Goal: Information Seeking & Learning: Find contact information

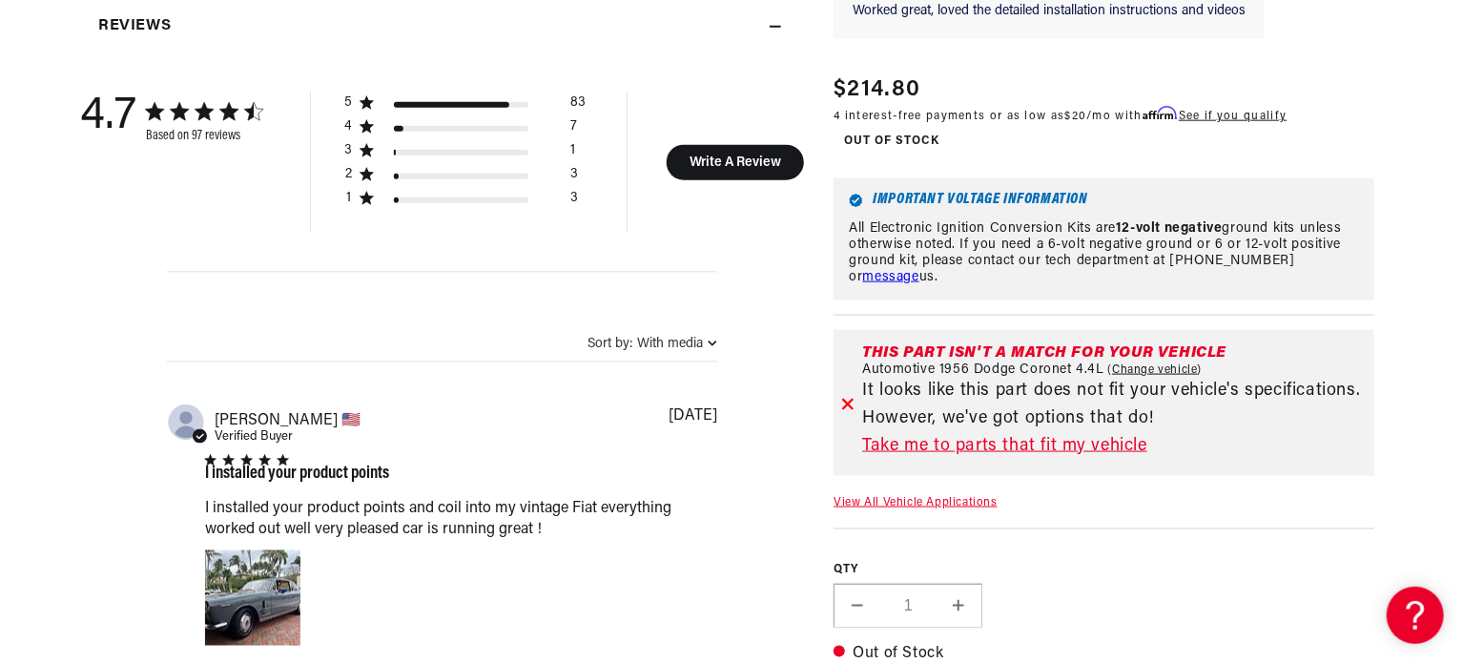
click at [969, 445] on link "Take me to parts that fit my vehicle" at bounding box center [1114, 447] width 504 height 28
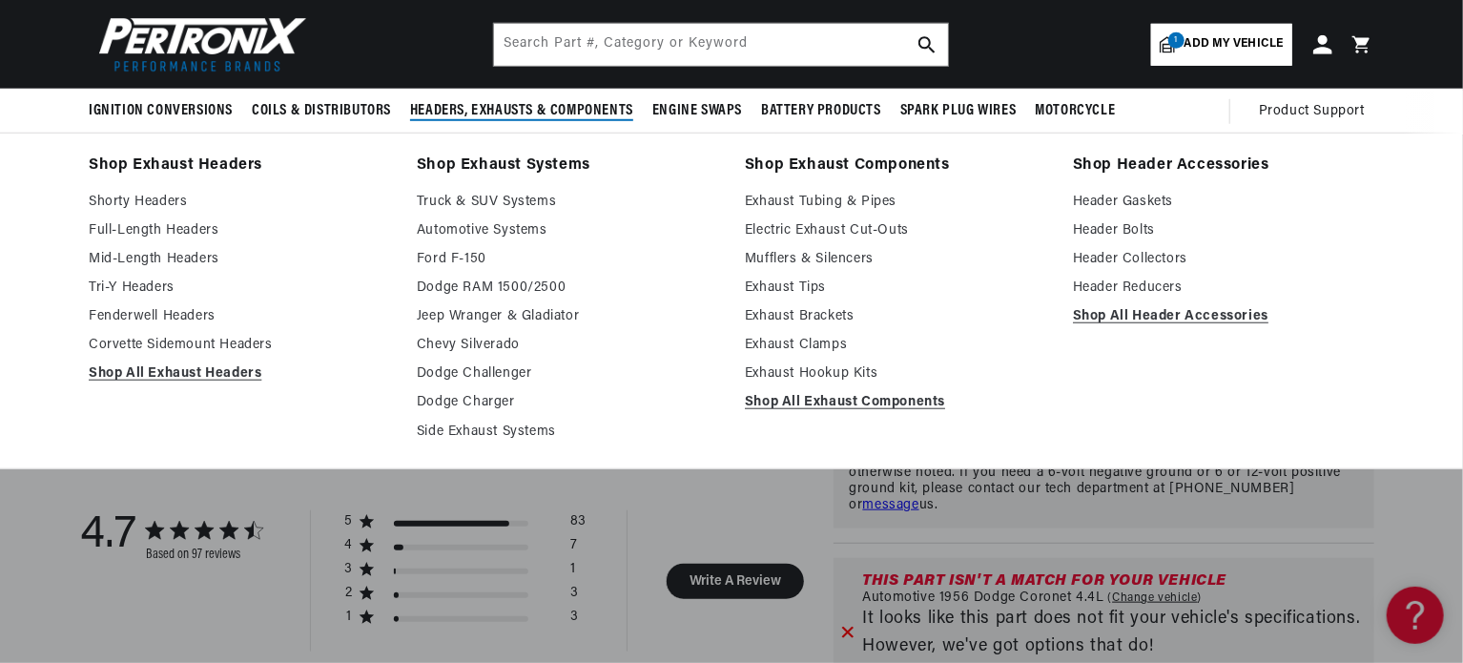
scroll to position [690, 0]
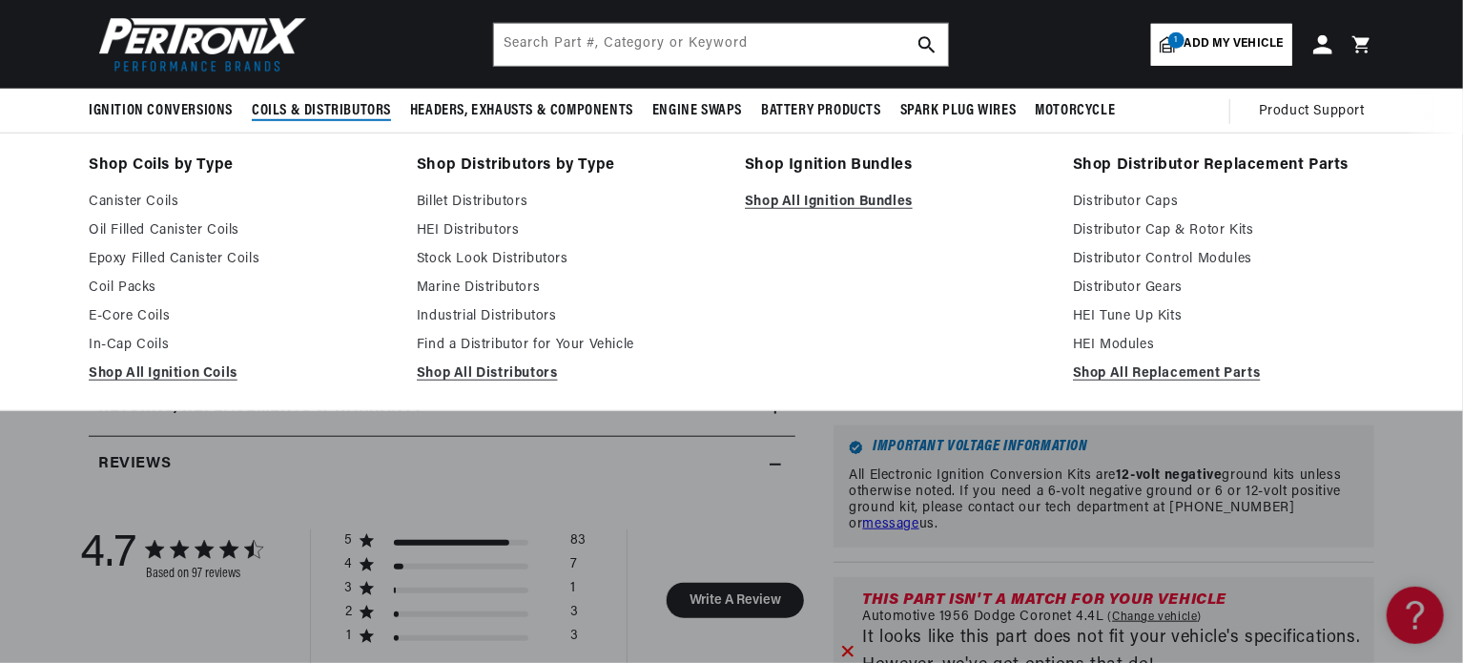
click at [328, 112] on span "Coils & Distributors" at bounding box center [321, 111] width 139 height 20
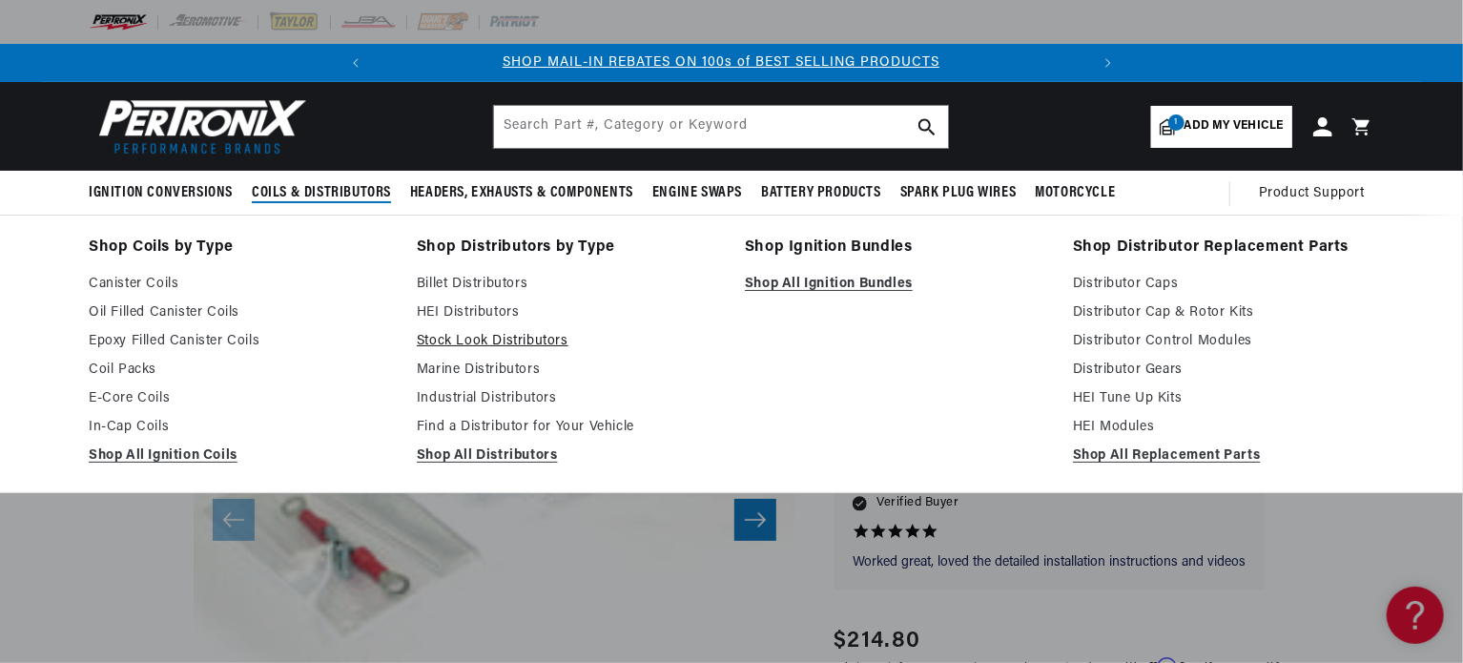
scroll to position [0, 0]
click at [518, 428] on link "Find a Distributor for Your Vehicle" at bounding box center [567, 427] width 301 height 23
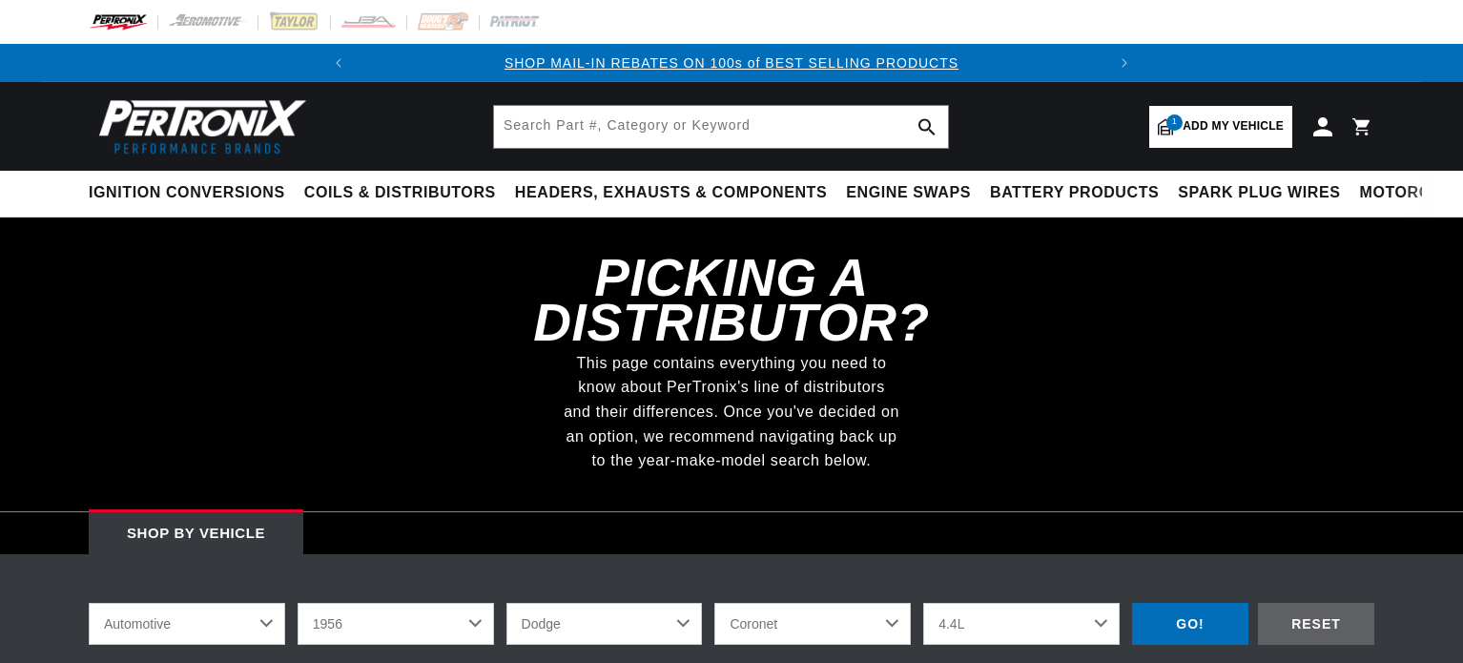
select select "1956"
select select "Dodge"
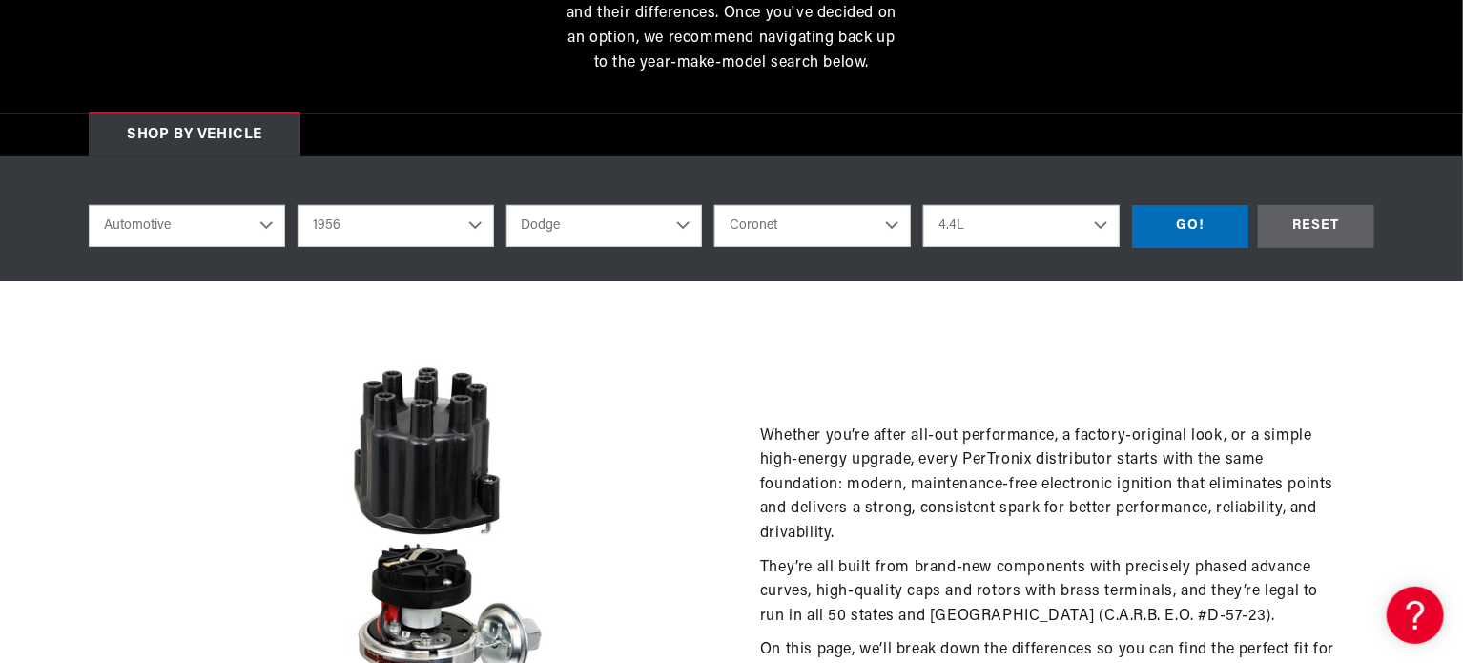
scroll to position [370, 0]
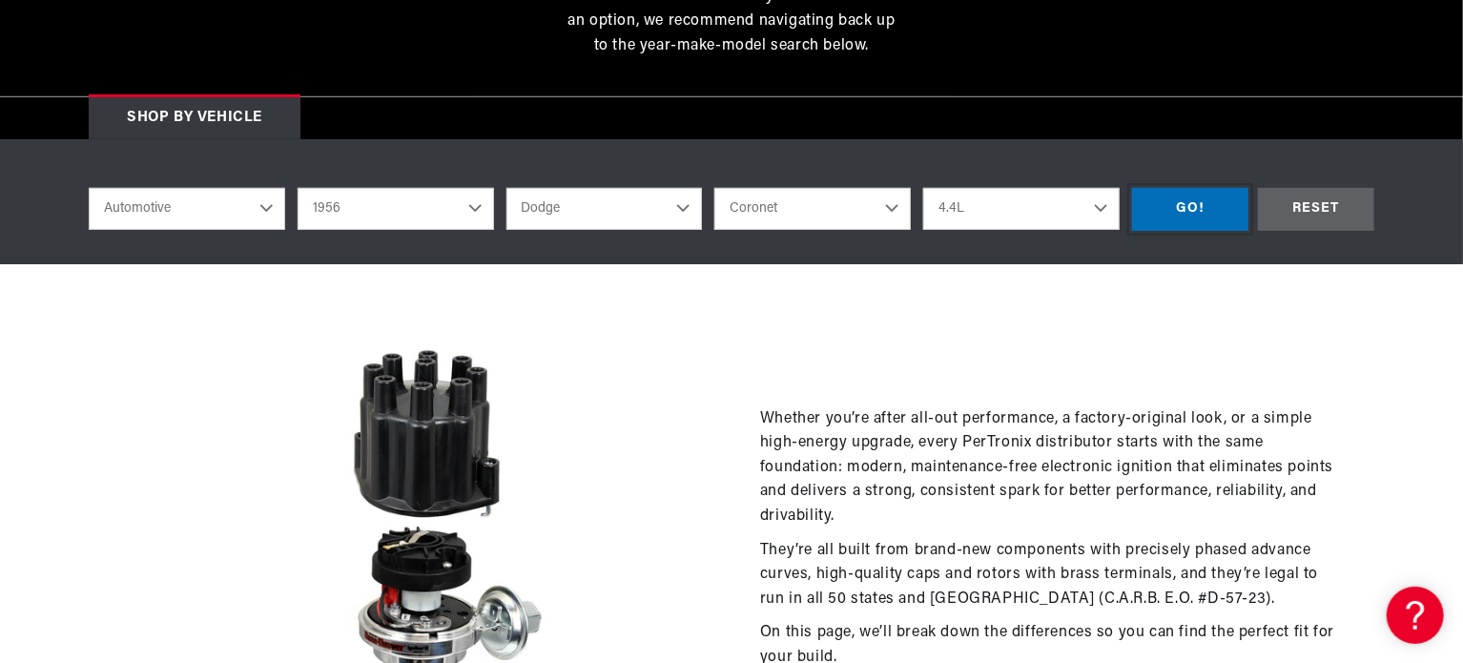
click at [1185, 201] on div "GO!" at bounding box center [1190, 209] width 116 height 43
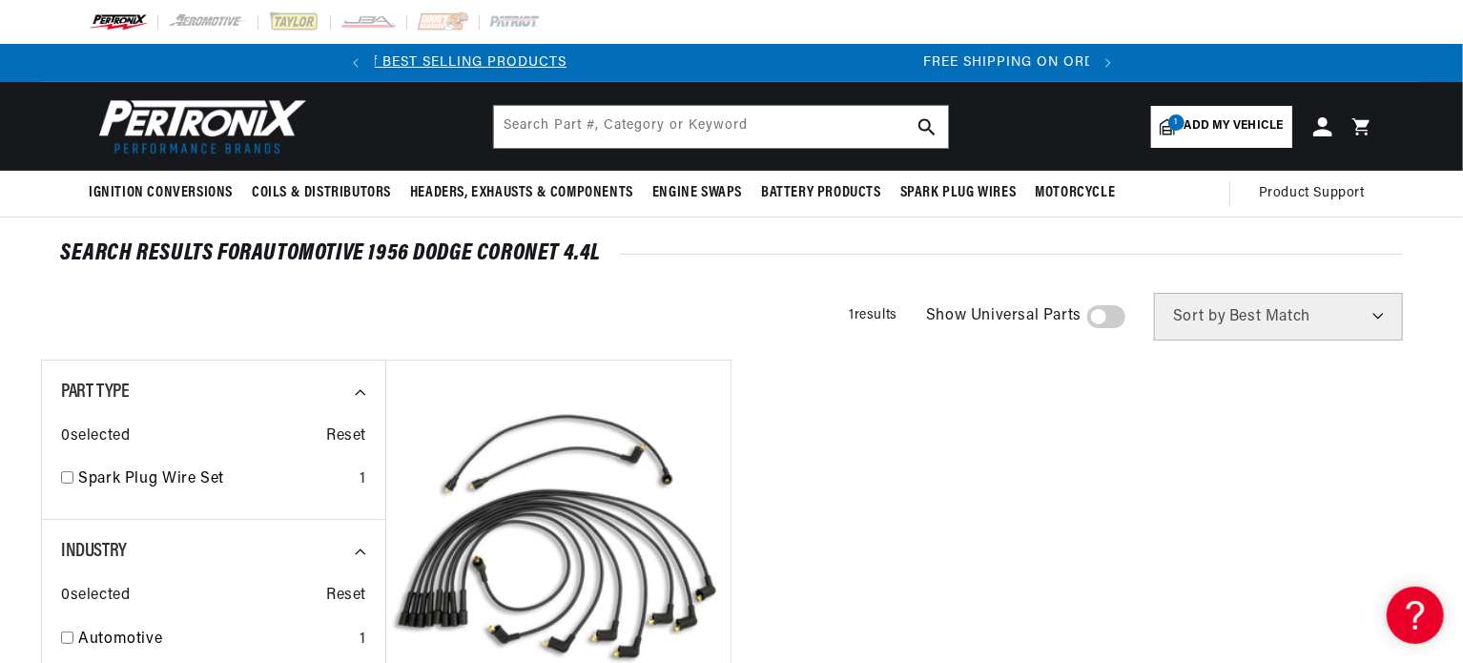
scroll to position [0, 711]
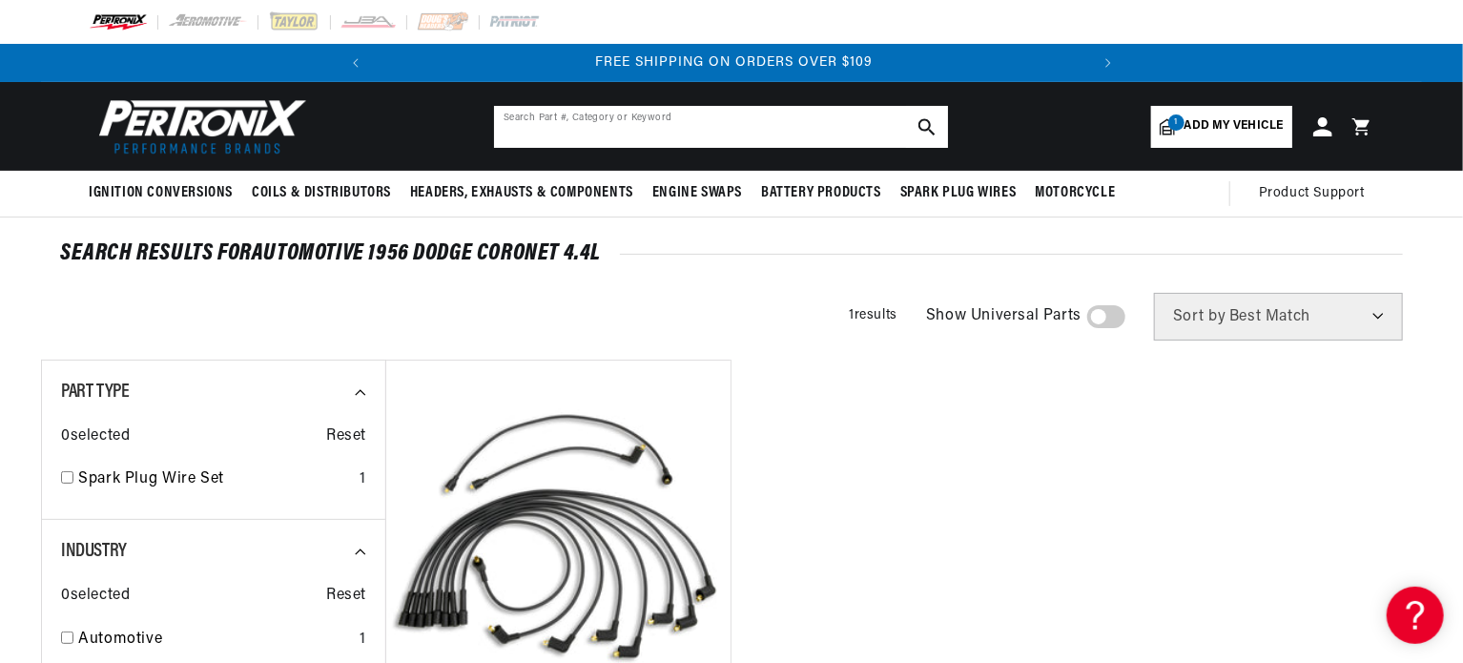
click at [781, 131] on input "text" at bounding box center [721, 127] width 454 height 42
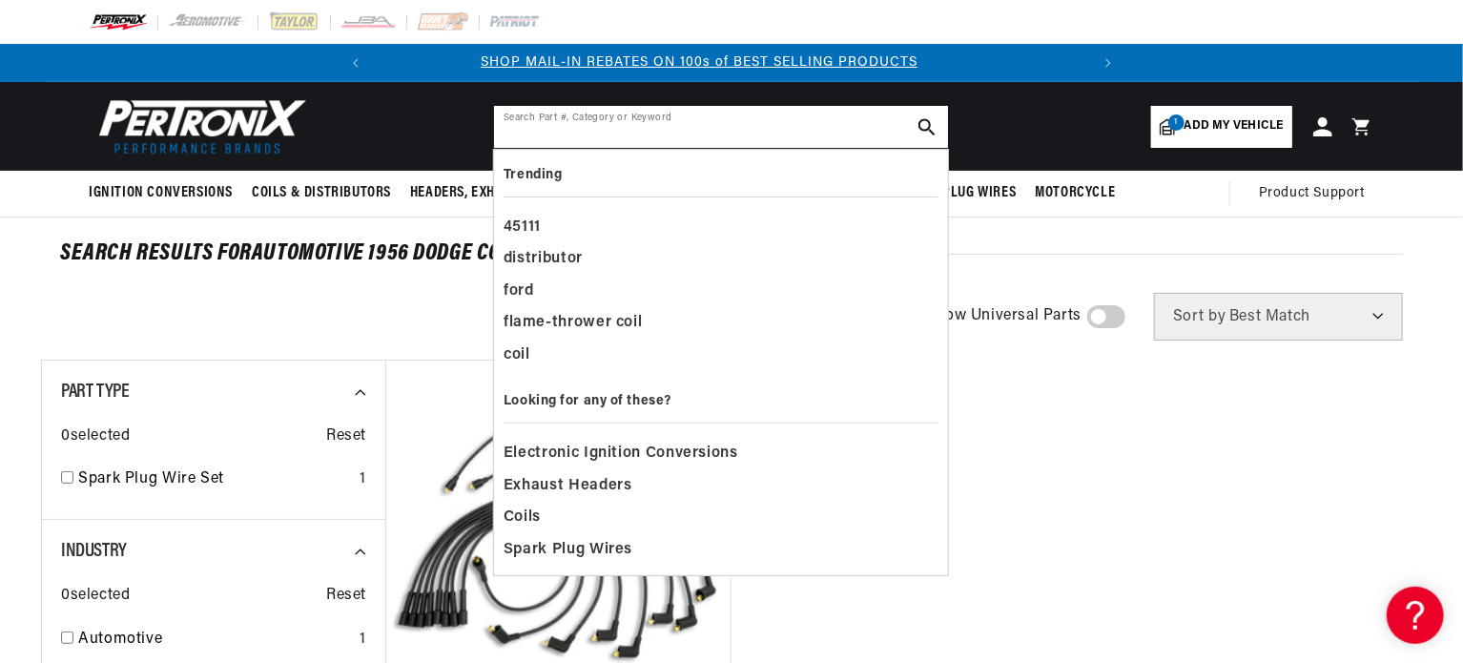
scroll to position [0, 0]
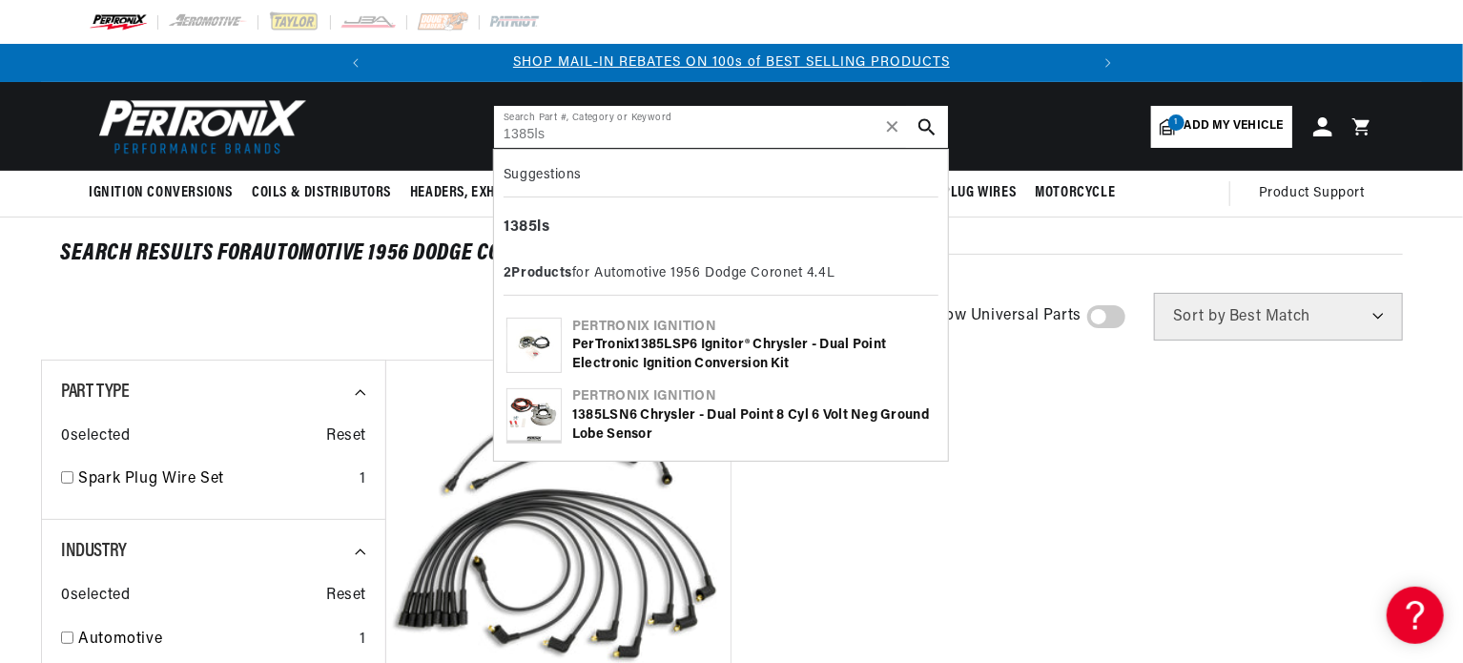
type input "1385ls"
click at [931, 129] on use "search button" at bounding box center [926, 126] width 16 height 16
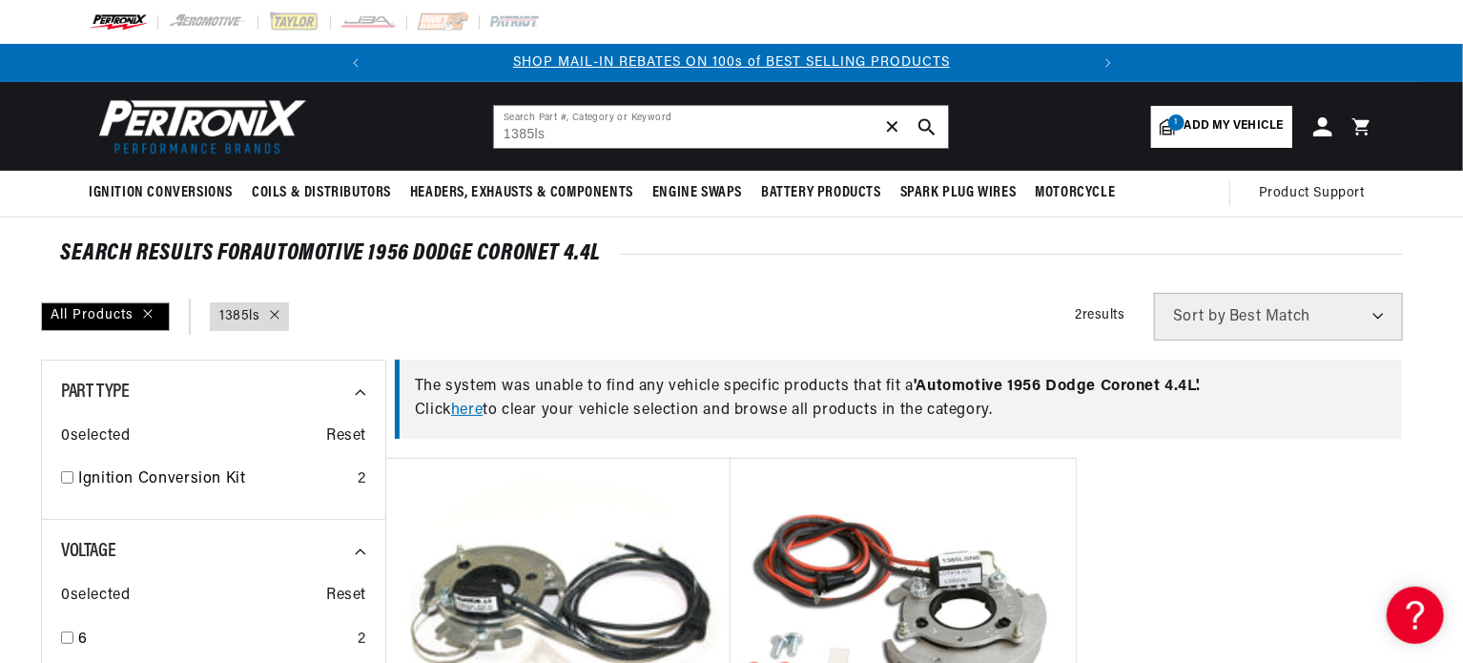
click at [889, 127] on span "✕" at bounding box center [892, 127] width 17 height 0
click at [1214, 123] on span "Add my vehicle" at bounding box center [1233, 126] width 99 height 18
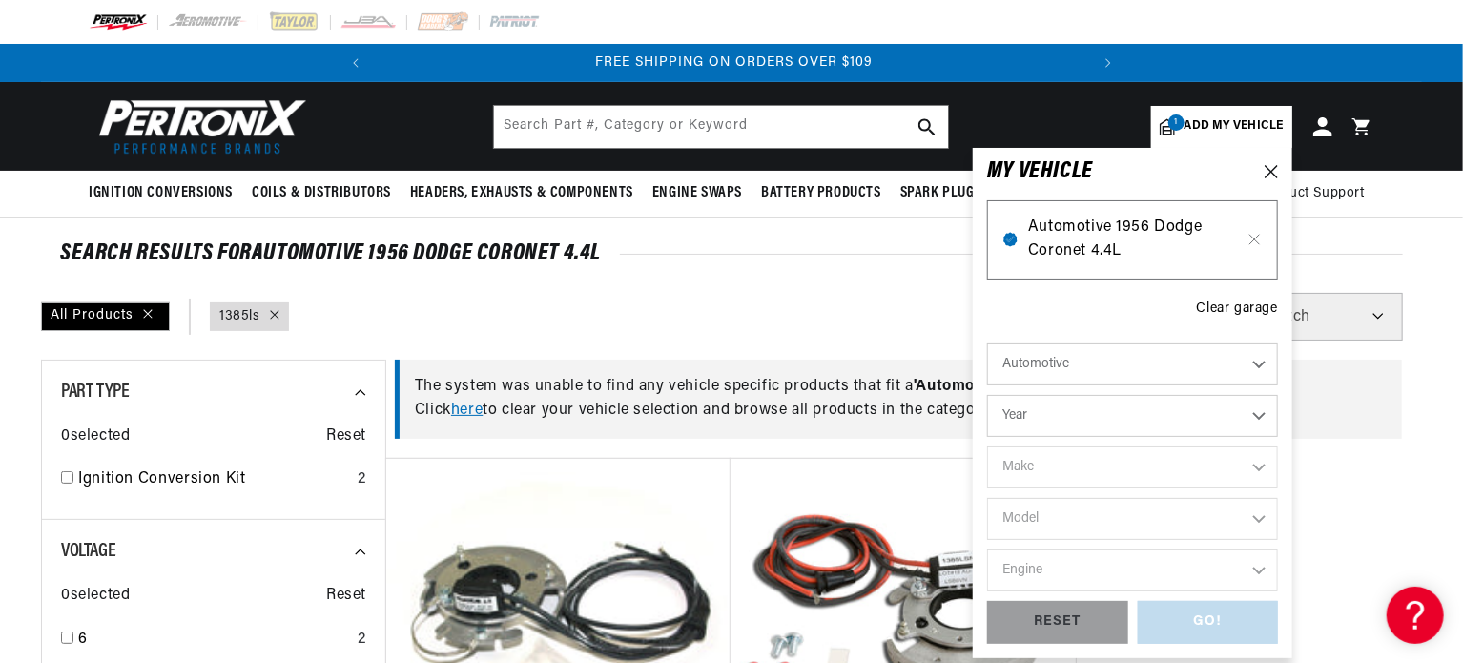
click at [1144, 235] on span "Automotive 1956 Dodge Coronet 4.4L" at bounding box center [1132, 239] width 209 height 49
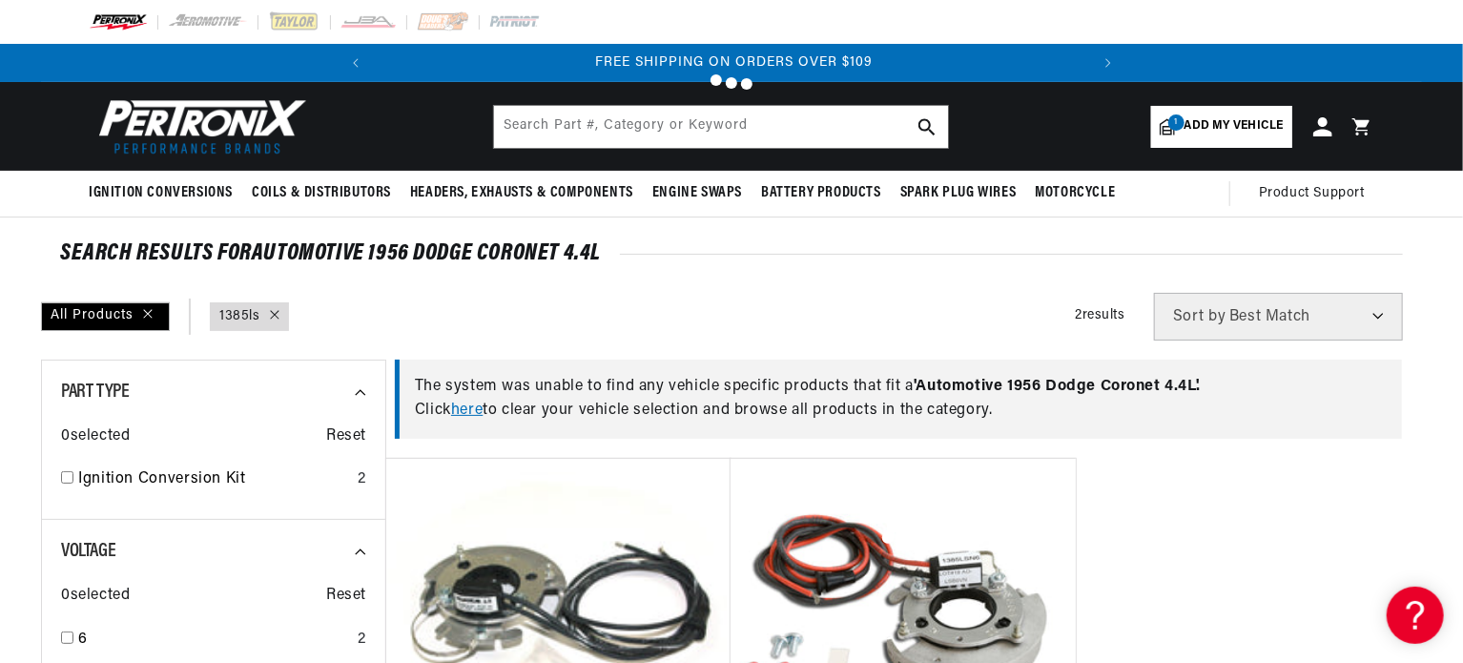
type input "1385ls"
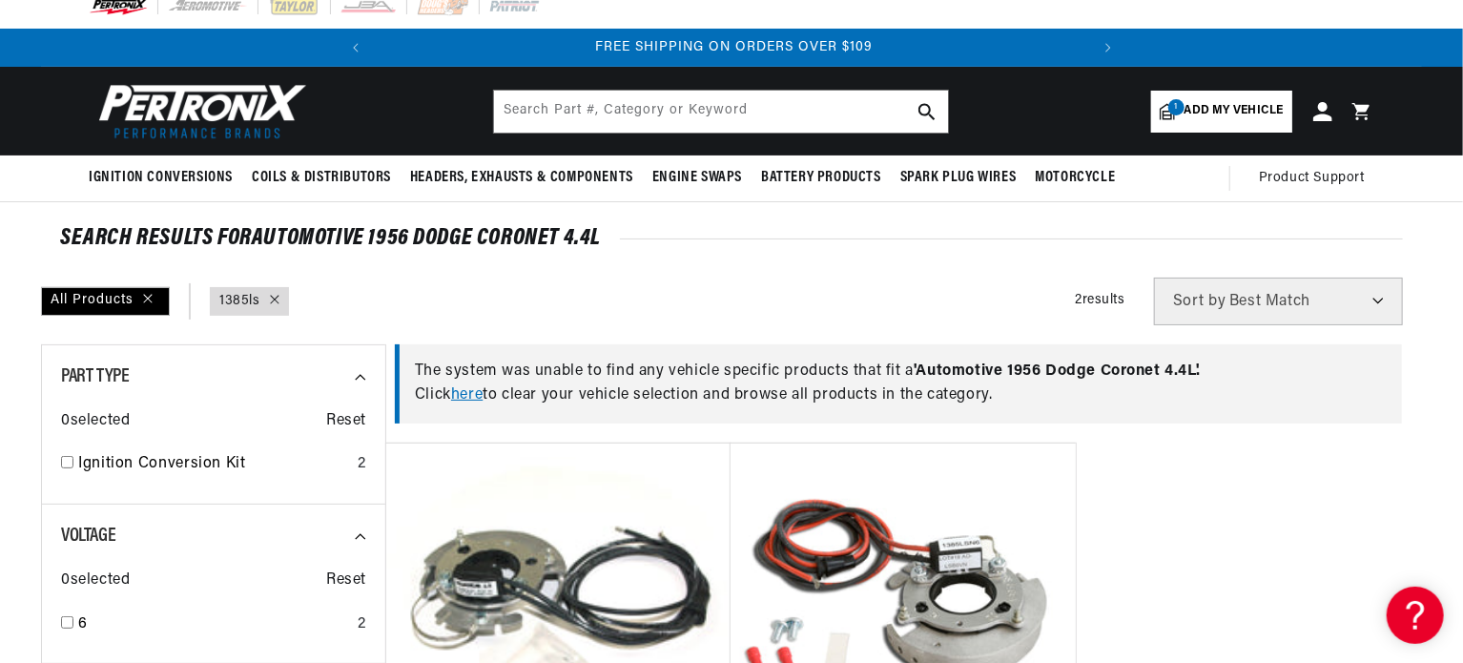
click at [474, 392] on link "here" at bounding box center [466, 394] width 31 height 15
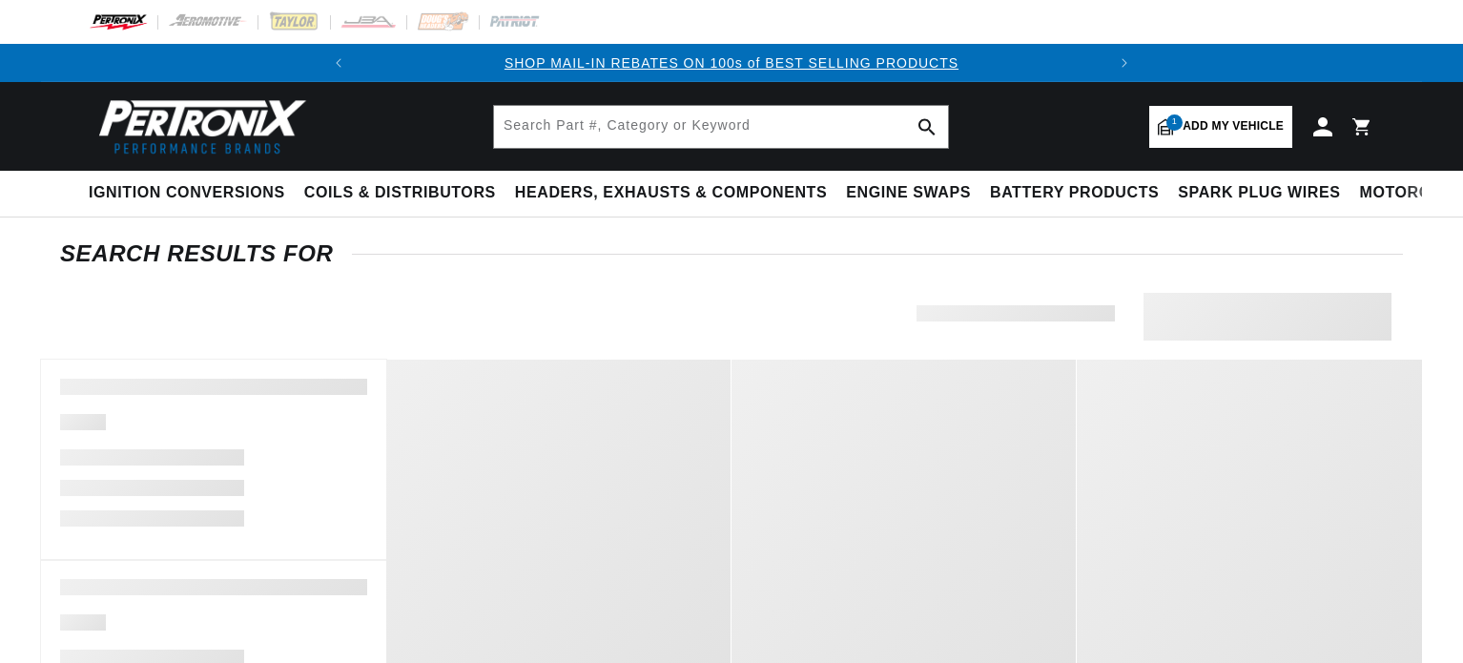
type input "1385ls"
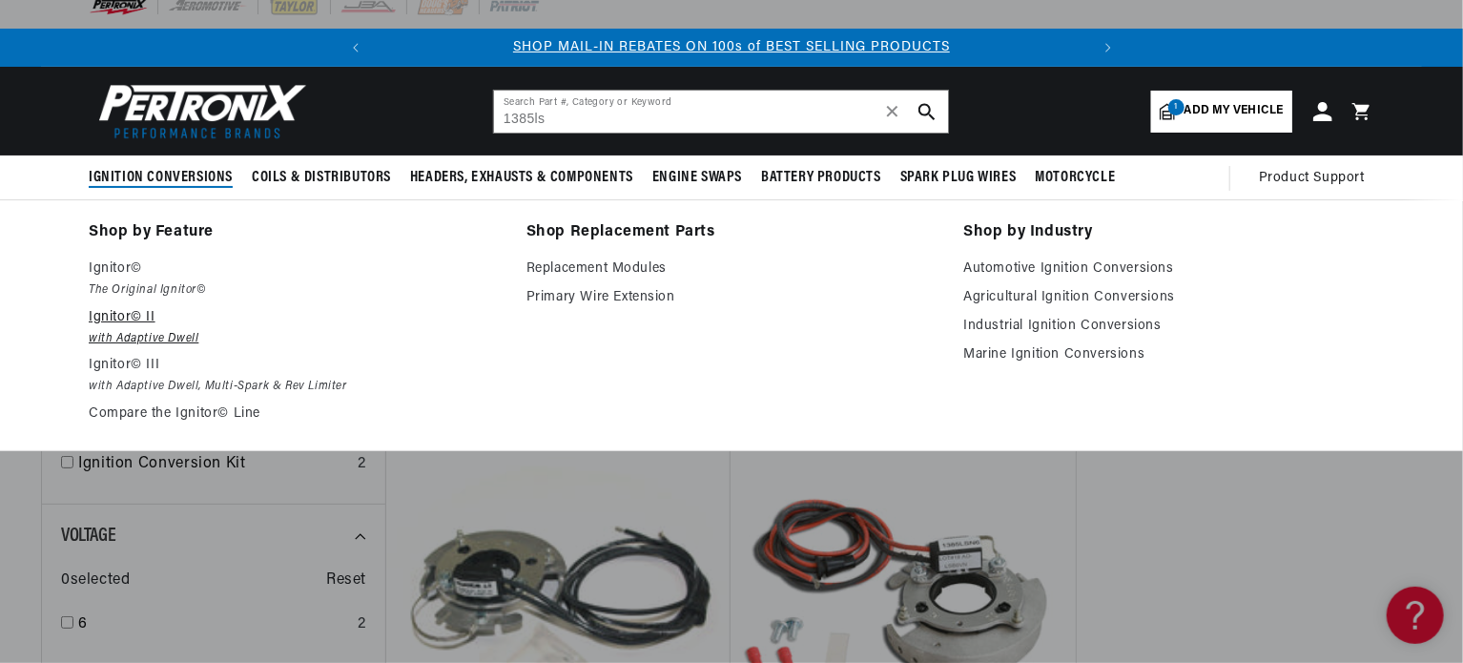
click at [122, 316] on p "Ignitor© II" at bounding box center [294, 317] width 411 height 23
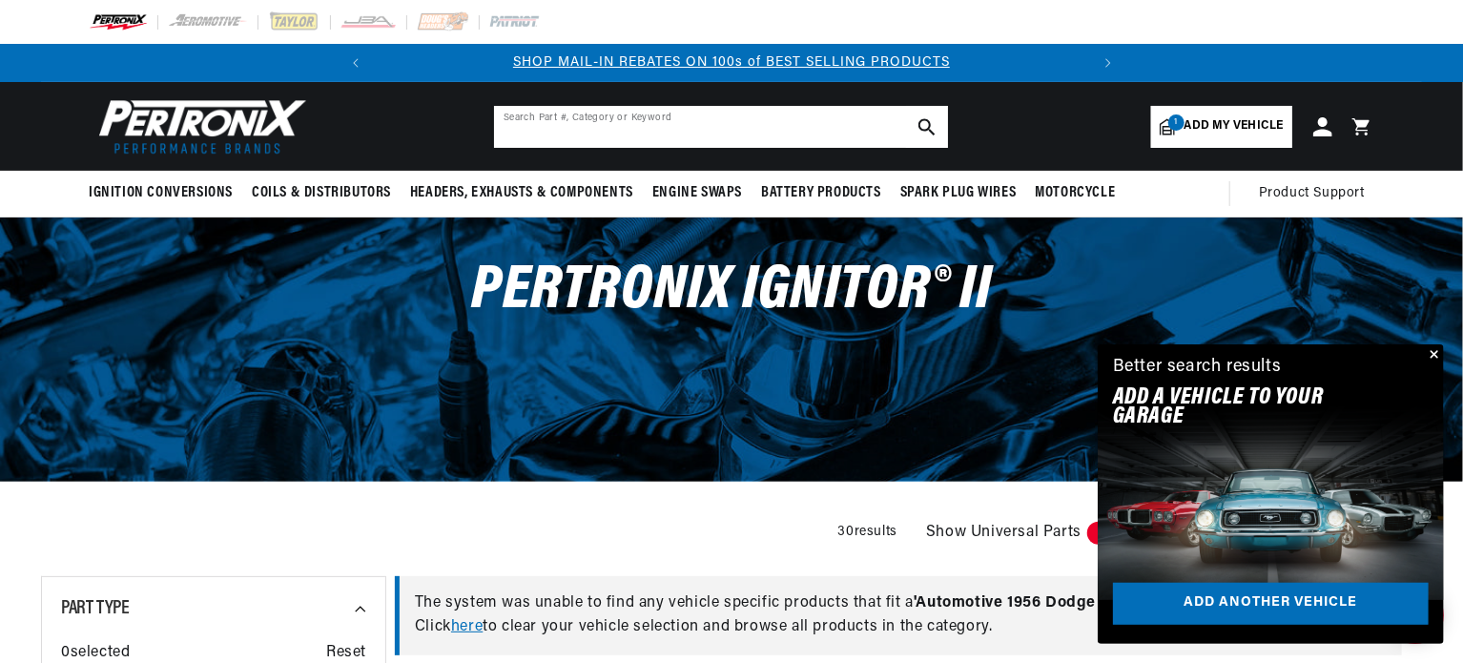
click at [781, 122] on input "text" at bounding box center [721, 127] width 454 height 42
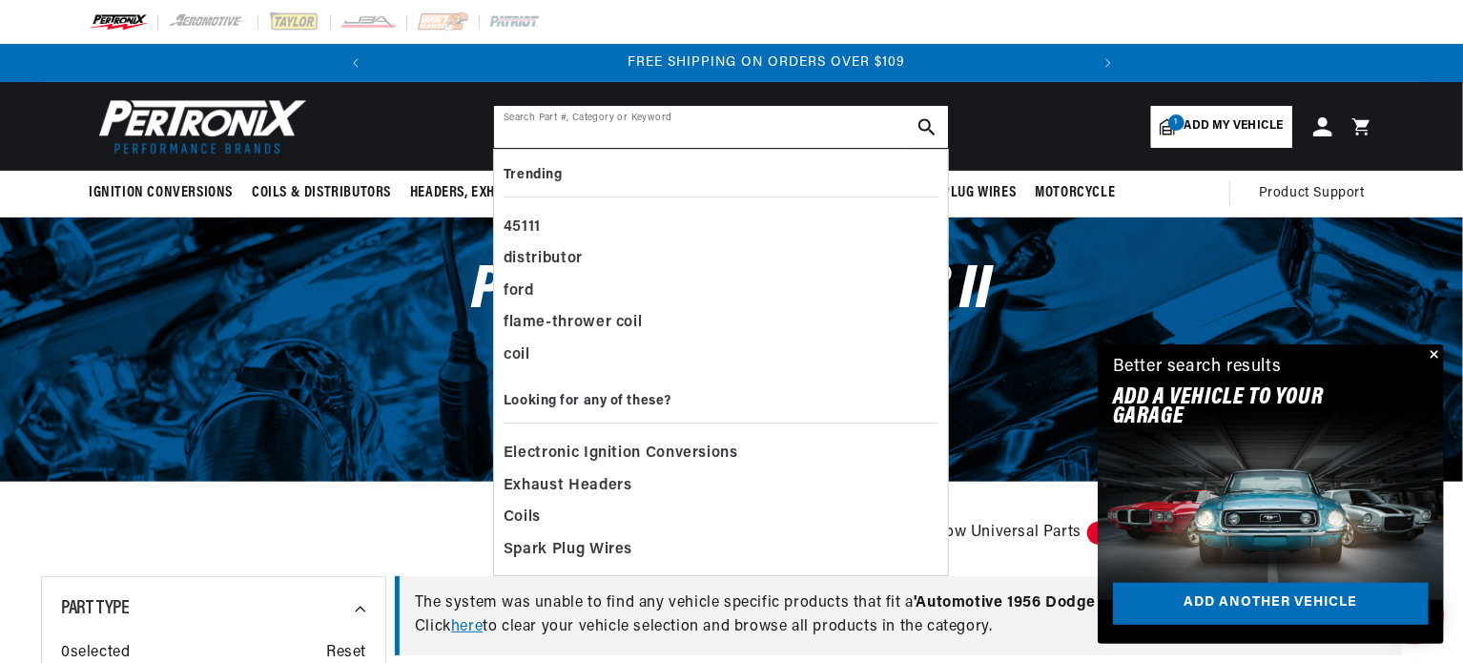
scroll to position [0, 711]
paste input "91385LS"
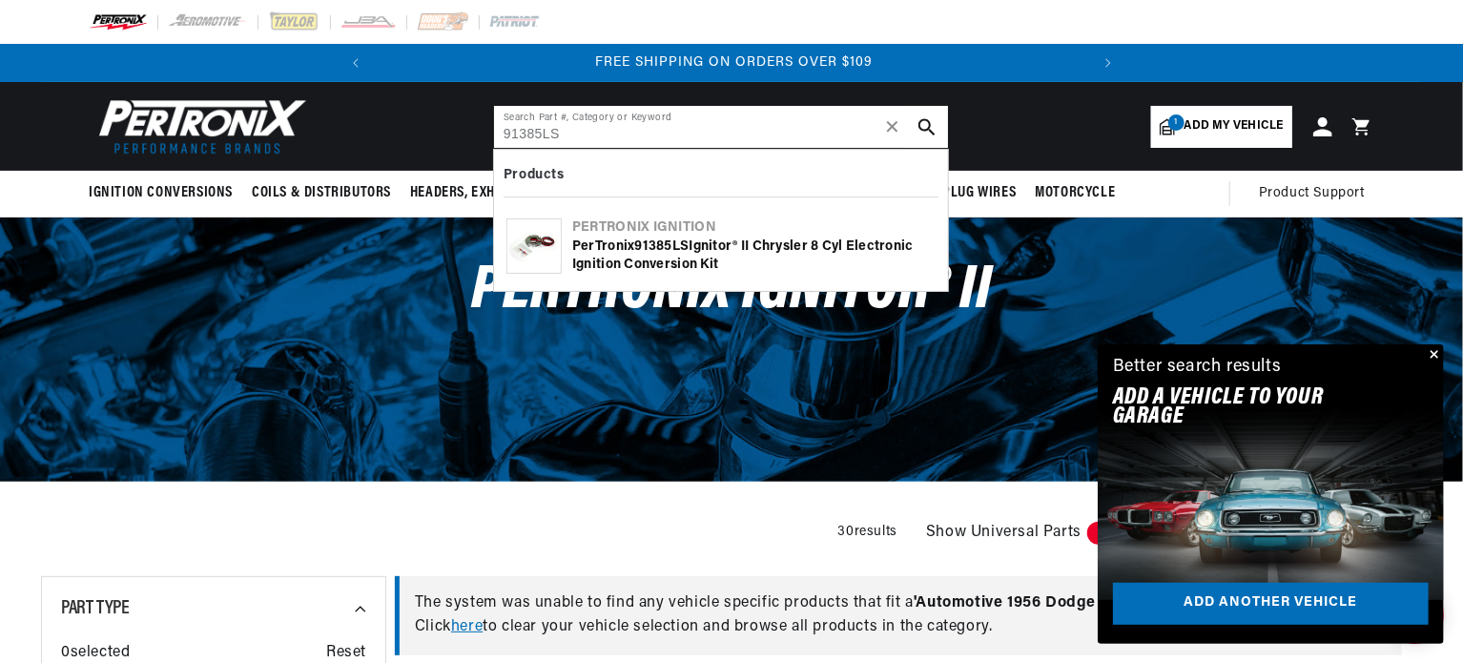
type input "91385LS"
click at [619, 237] on div "PerTronix 91385LS Ignitor® II Chrysler 8 cyl Electronic Ignition Conversion Kit" at bounding box center [753, 255] width 363 height 37
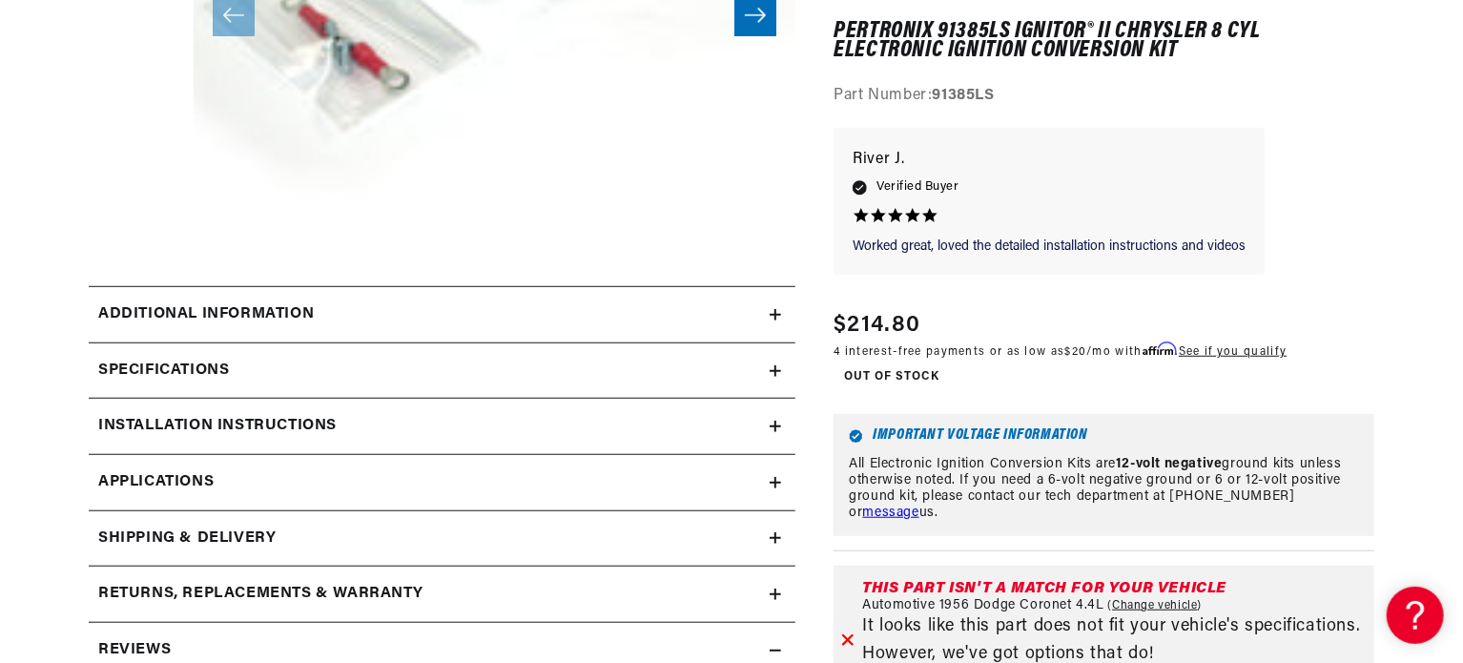
scroll to position [542, 0]
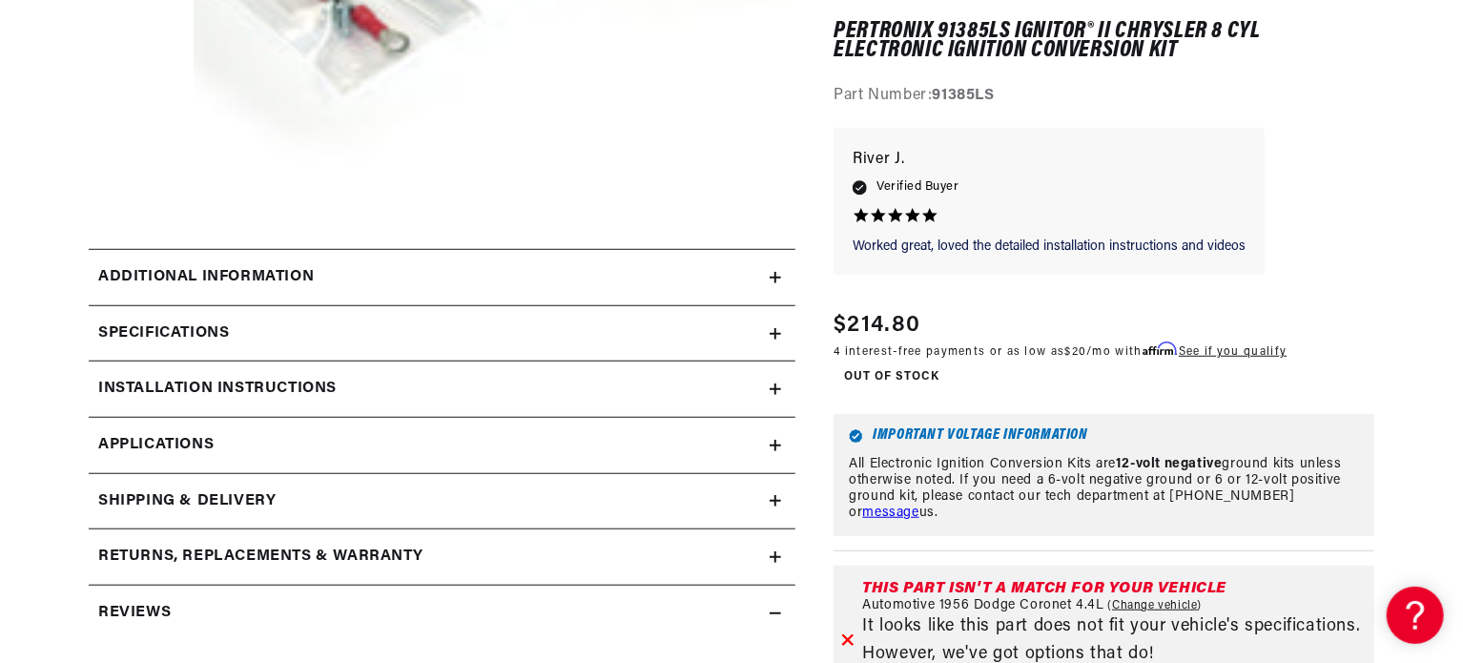
click at [450, 331] on div "Specifications" at bounding box center [429, 333] width 681 height 25
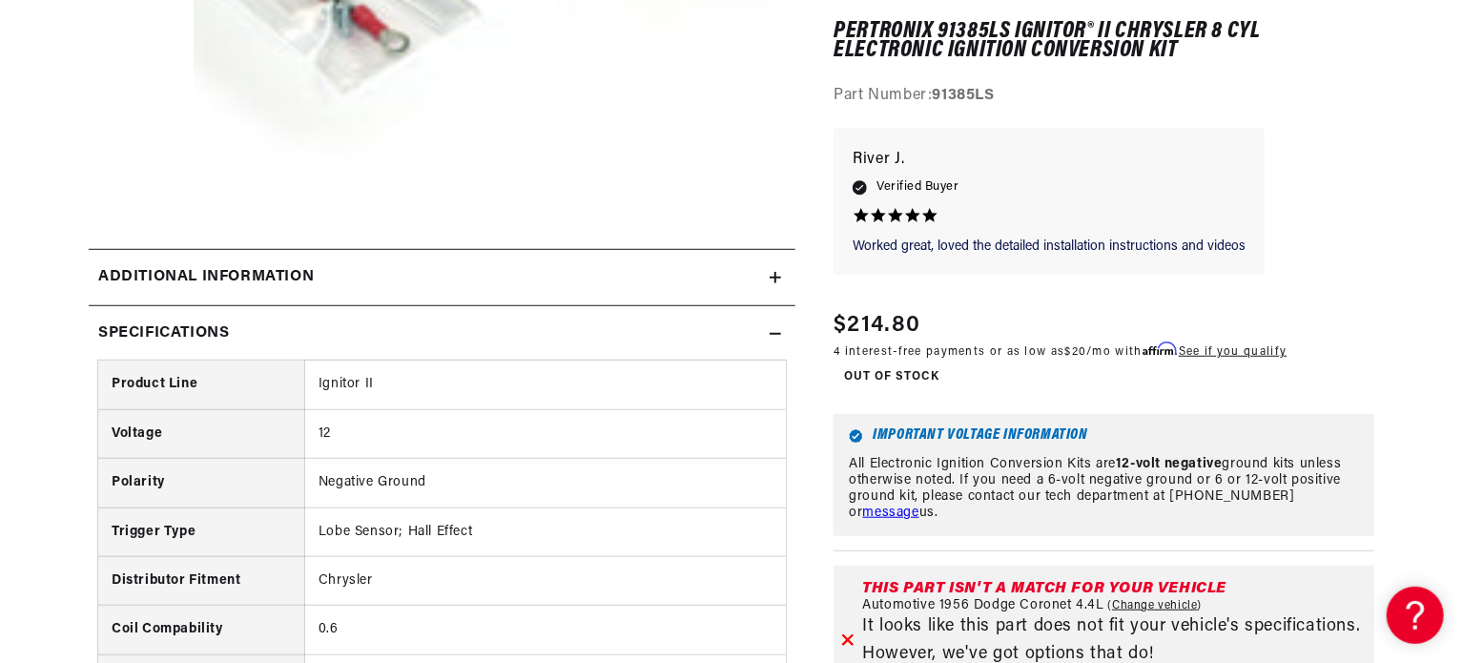
click at [770, 337] on icon at bounding box center [774, 333] width 11 height 11
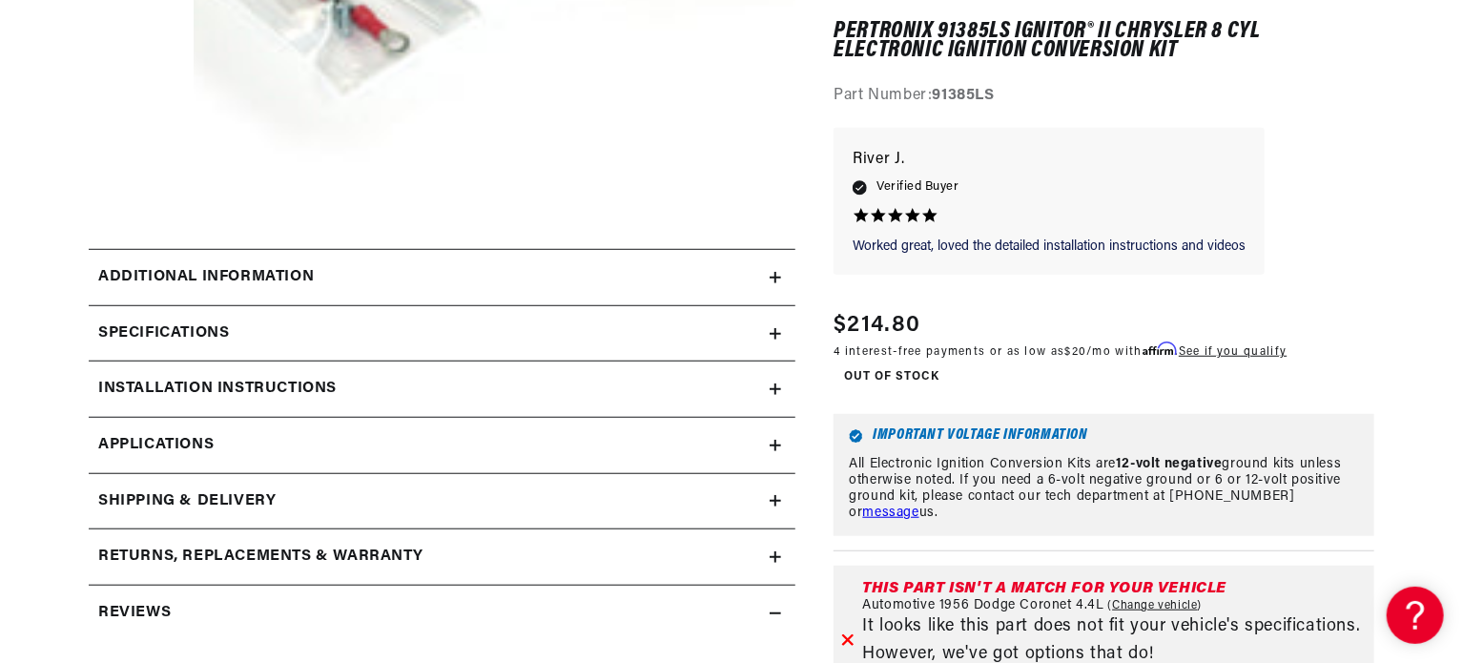
scroll to position [0, 711]
click at [418, 273] on div "Additional Information" at bounding box center [429, 277] width 681 height 25
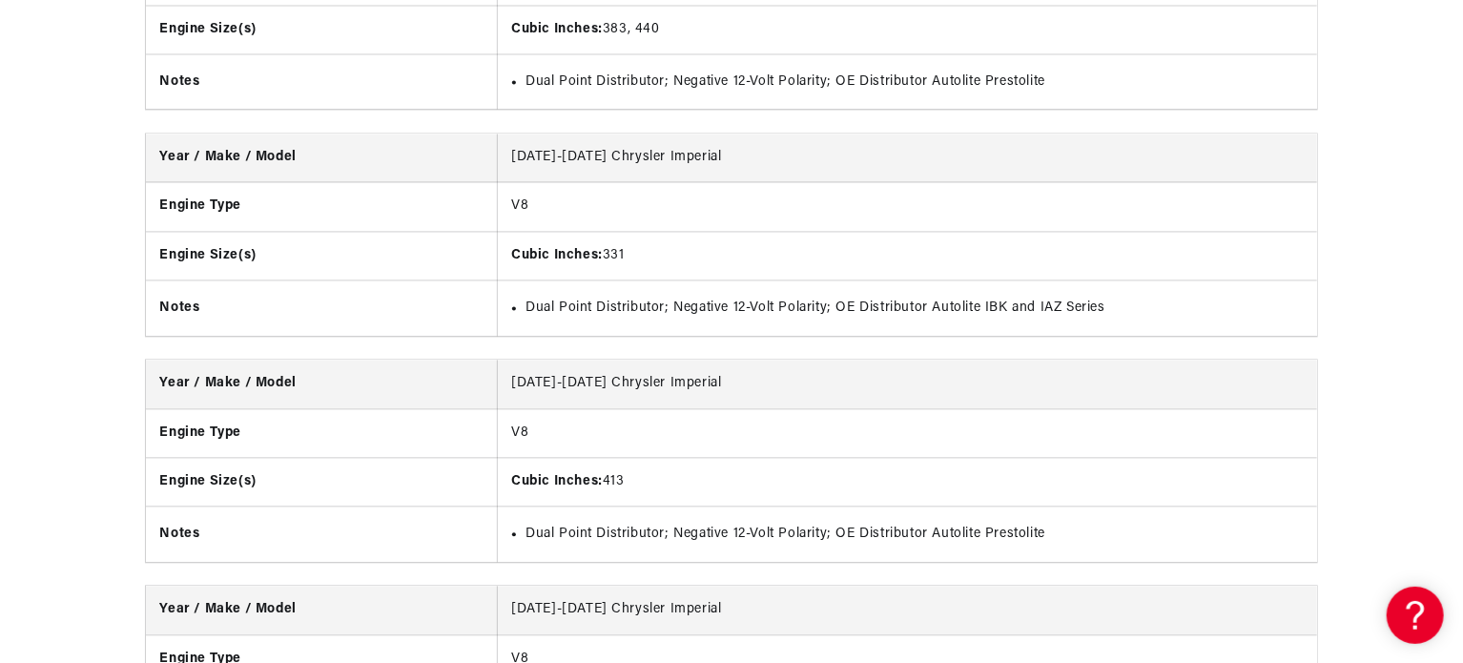
scroll to position [5593, 0]
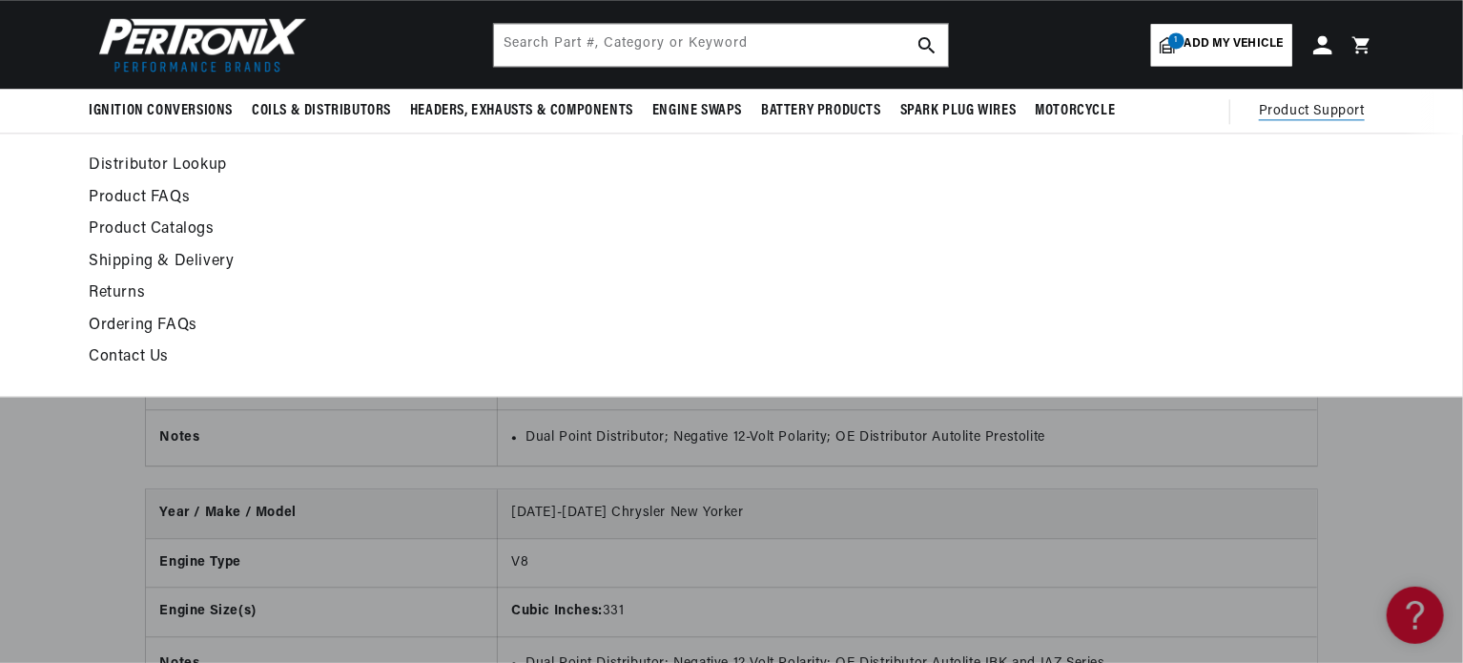
click at [1300, 113] on span "Product Support" at bounding box center [1312, 111] width 106 height 21
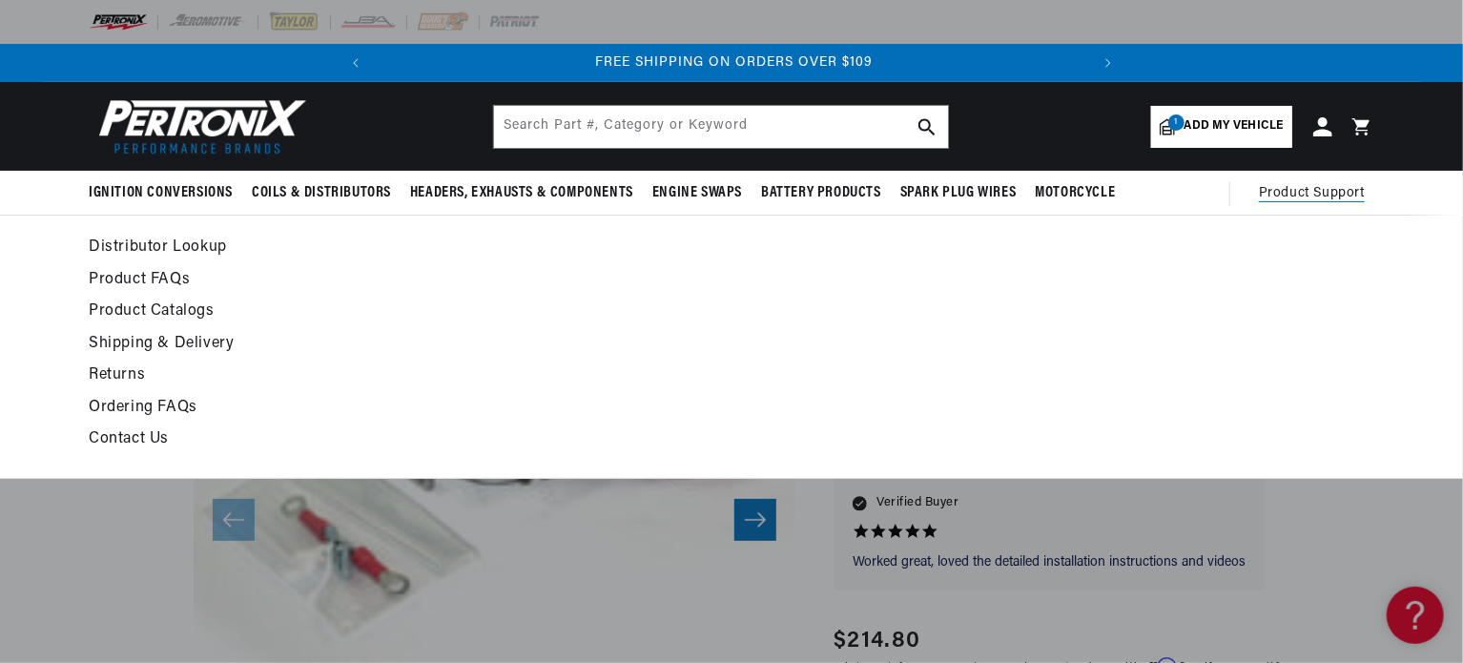
click at [1323, 191] on span "Product Support" at bounding box center [1312, 193] width 106 height 21
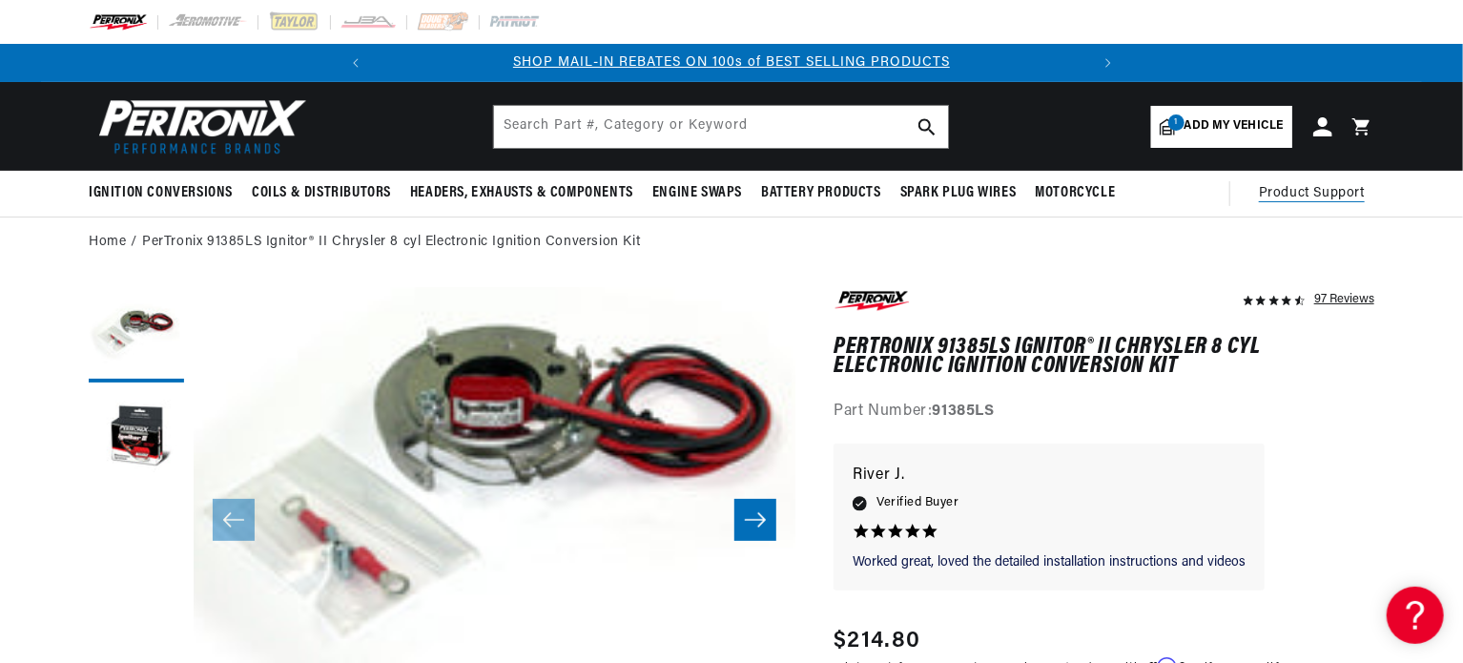
click at [1319, 193] on span "Product Support" at bounding box center [1312, 193] width 106 height 21
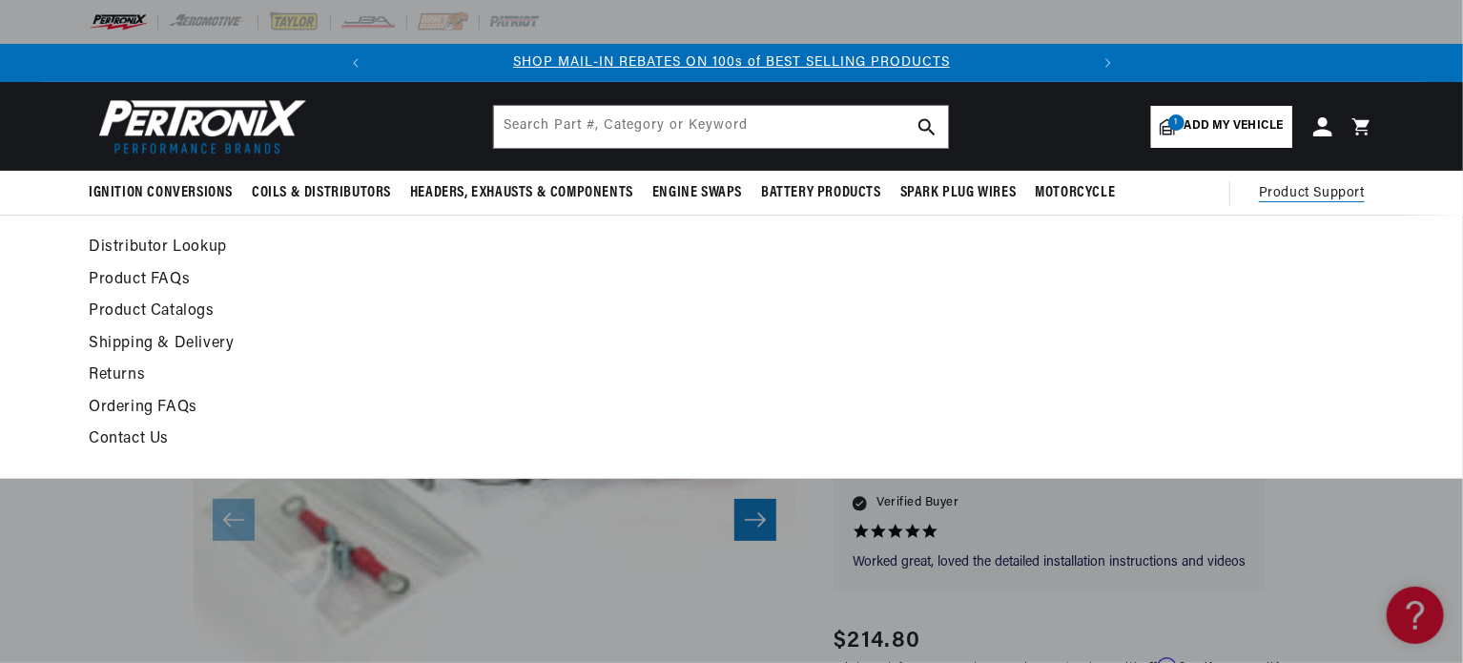
click at [126, 438] on link "Contact Us" at bounding box center [557, 439] width 937 height 27
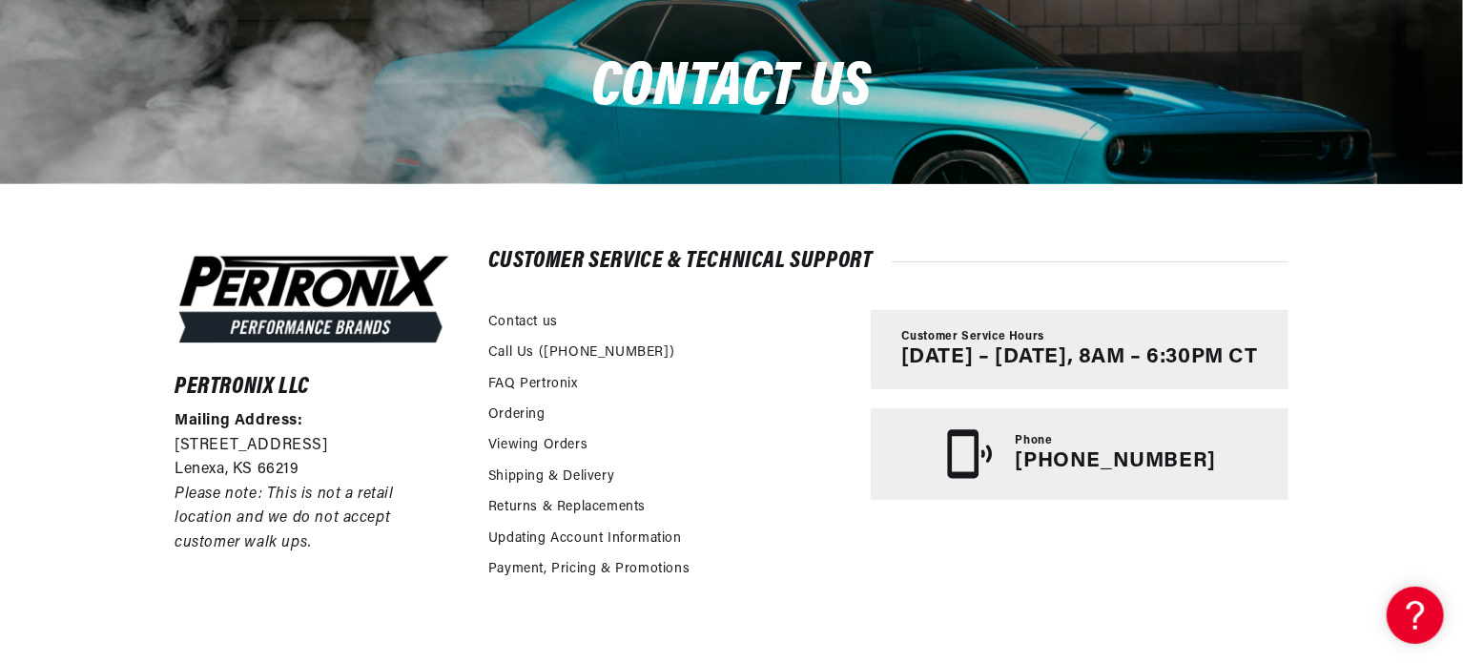
scroll to position [0, 711]
